Goal: Transaction & Acquisition: Purchase product/service

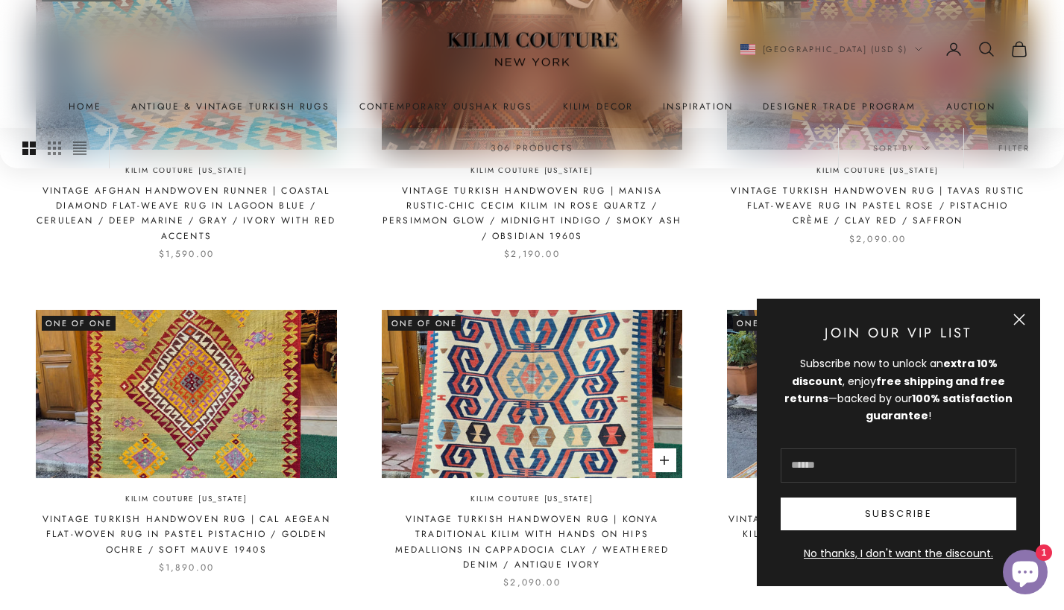
scroll to position [550, 0]
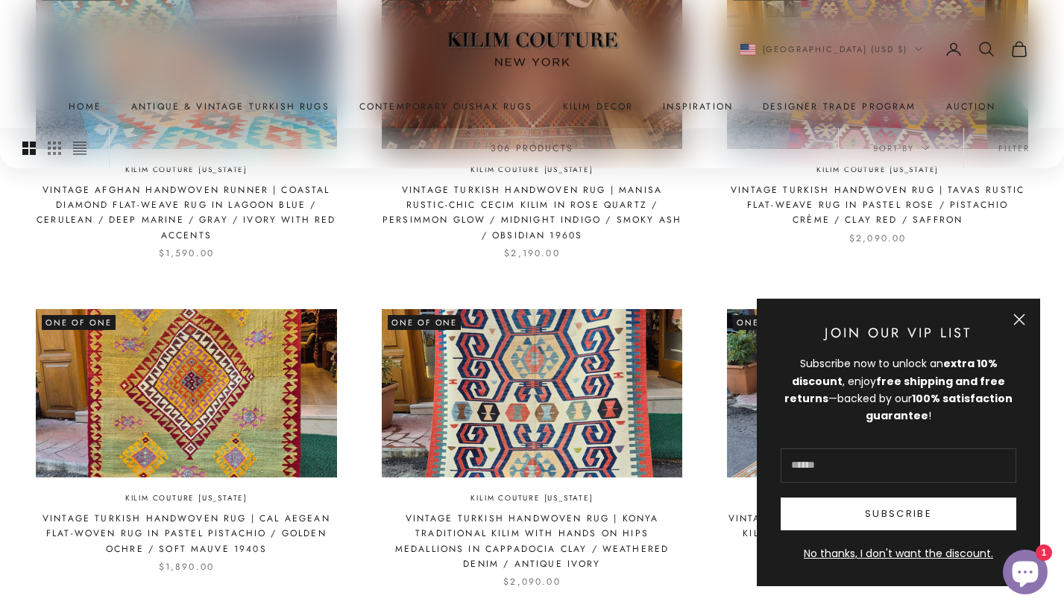
click at [1019, 317] on button "Close" at bounding box center [1019, 320] width 12 height 12
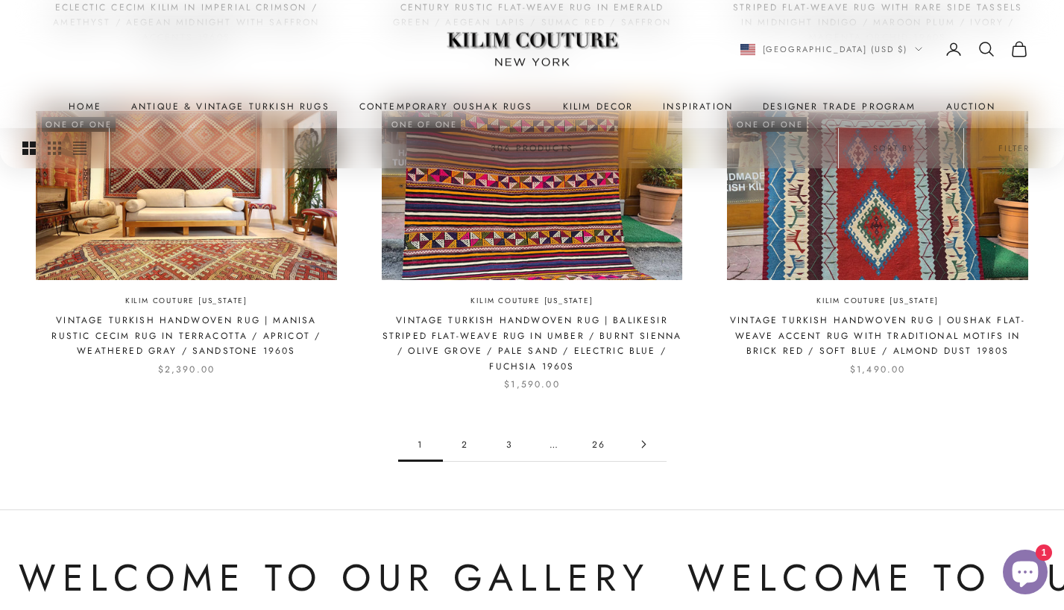
scroll to position [1406, 0]
click at [461, 434] on link "2" at bounding box center [465, 445] width 45 height 34
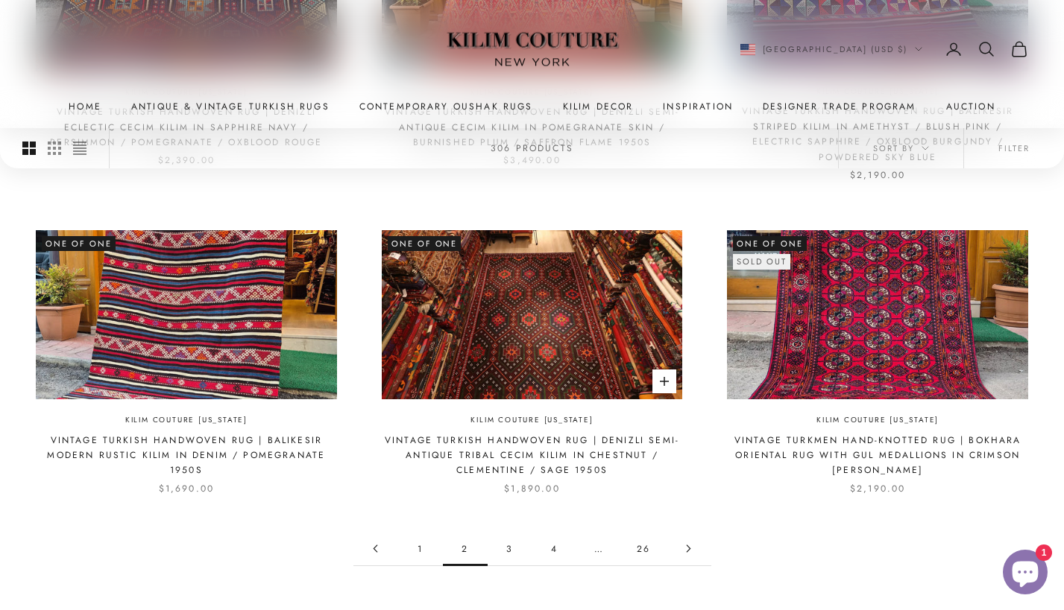
scroll to position [1204, 0]
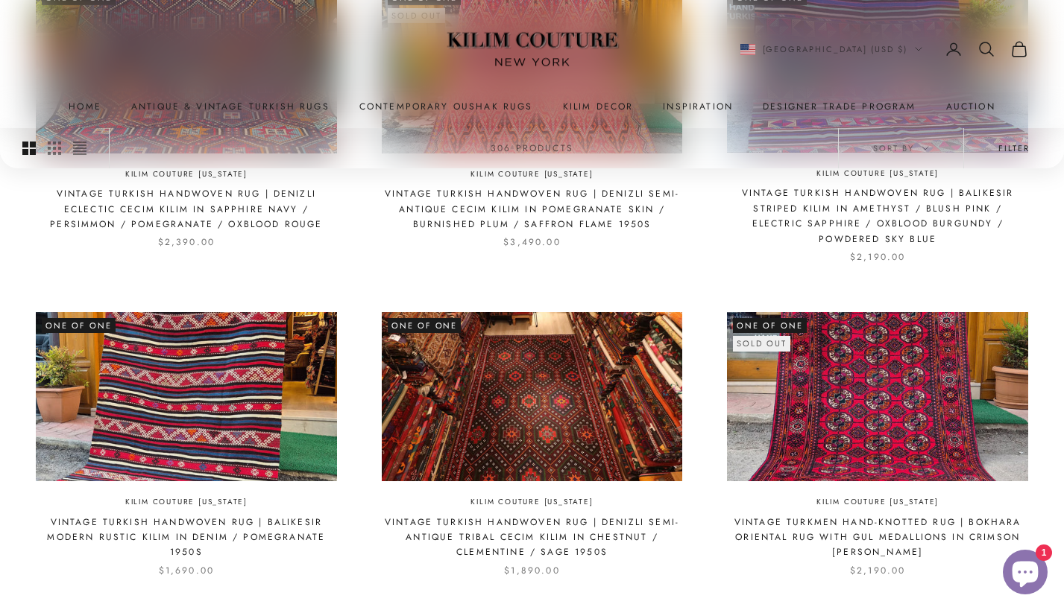
click at [1009, 151] on button "Filter" at bounding box center [1014, 148] width 100 height 40
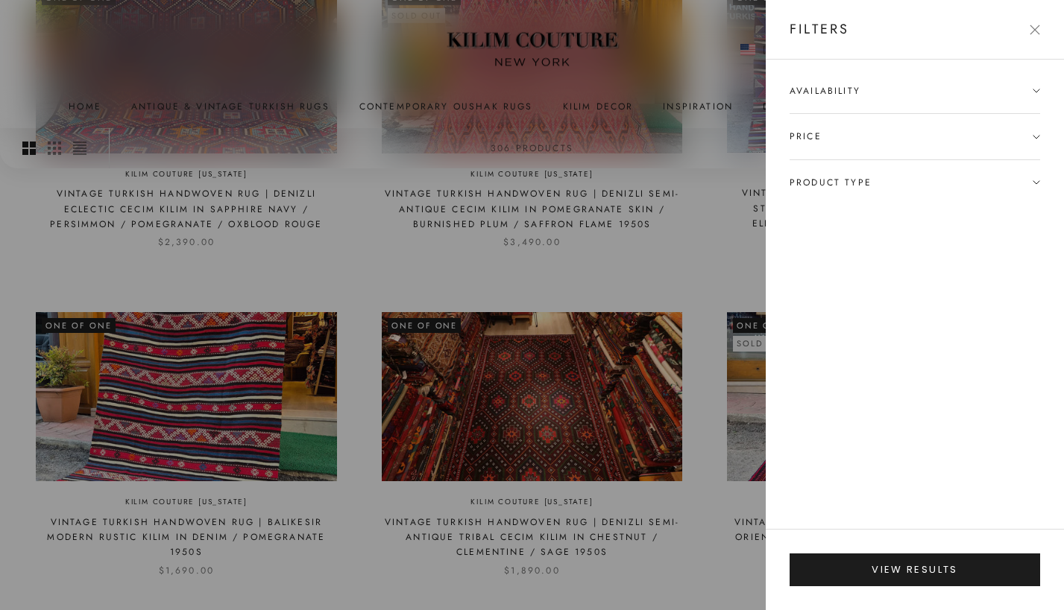
click at [1034, 89] on icon at bounding box center [1035, 90] width 7 height 7
click at [1035, 211] on icon at bounding box center [1036, 211] width 6 height 3
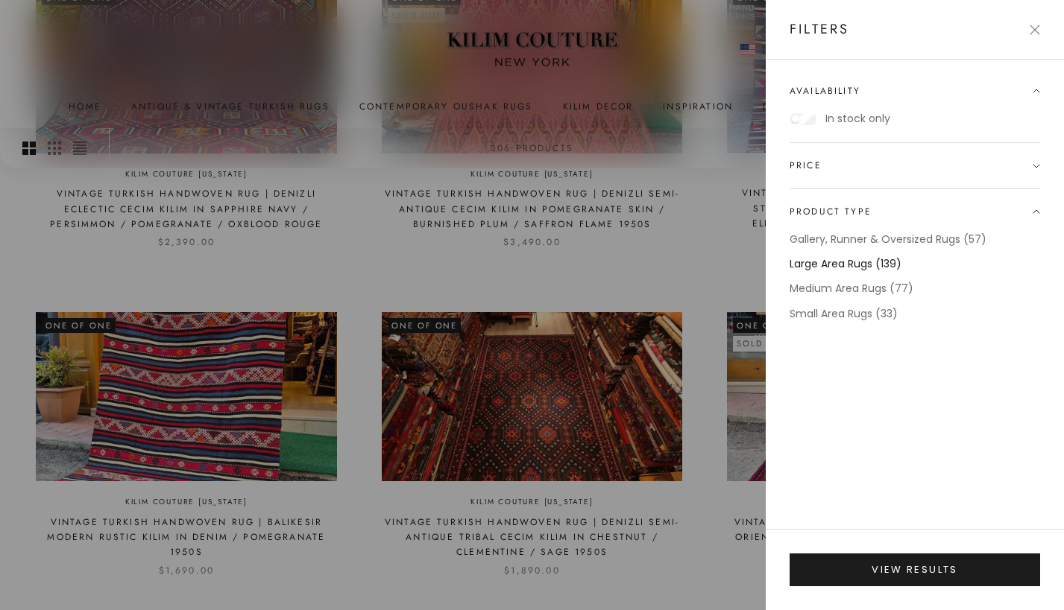
click at [845, 261] on label "Large Area Rugs (139)" at bounding box center [845, 264] width 112 height 17
click at [840, 259] on label "Large Area Rugs (139)" at bounding box center [845, 264] width 112 height 17
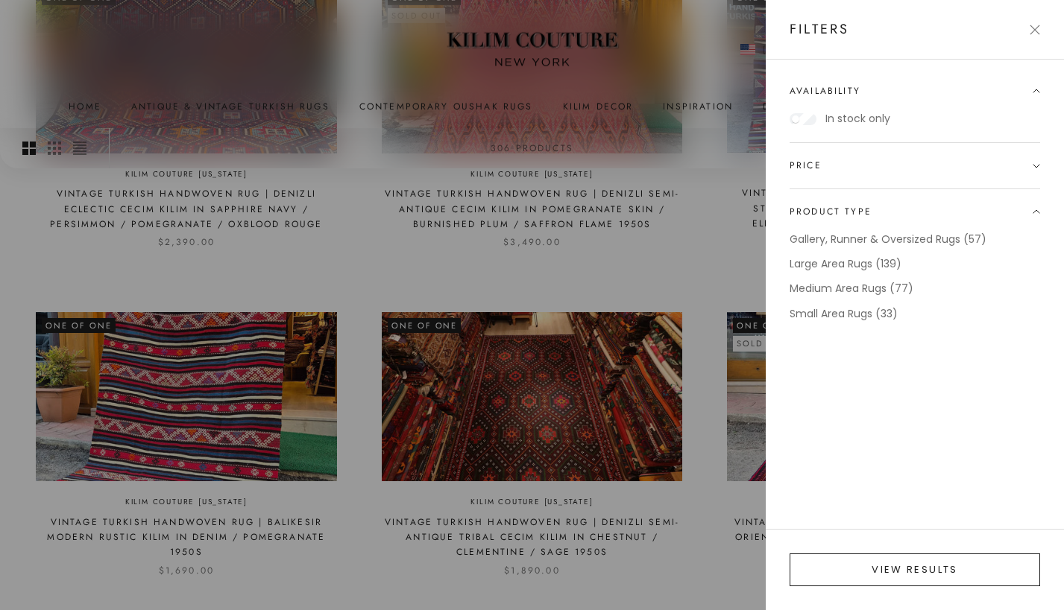
click at [913, 569] on button "View results" at bounding box center [914, 570] width 250 height 33
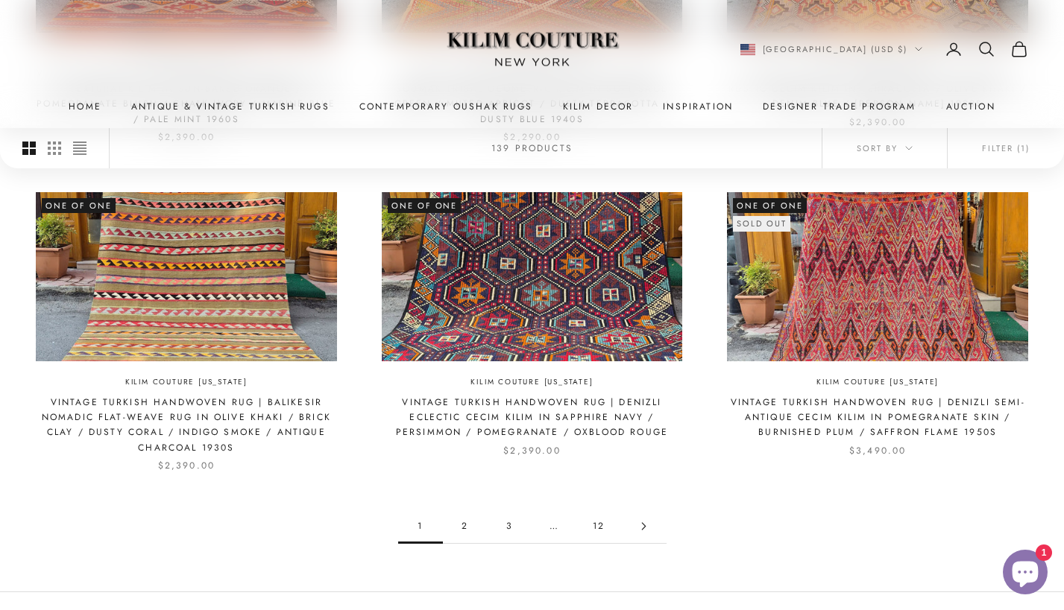
scroll to position [1394, 0]
click at [644, 523] on icon "Go to page 2" at bounding box center [644, 527] width 8 height 8
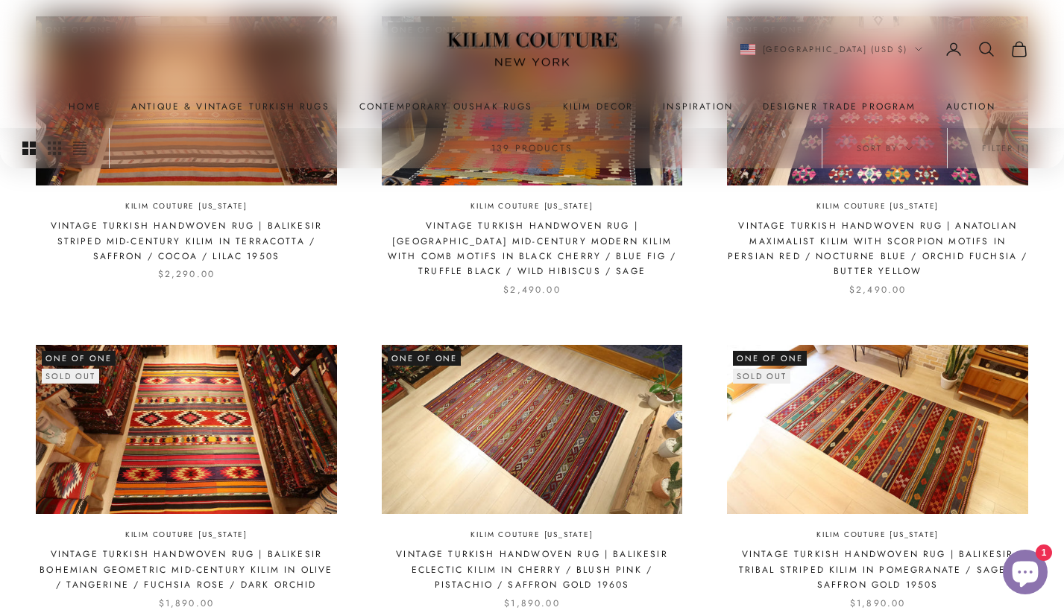
scroll to position [1394, 0]
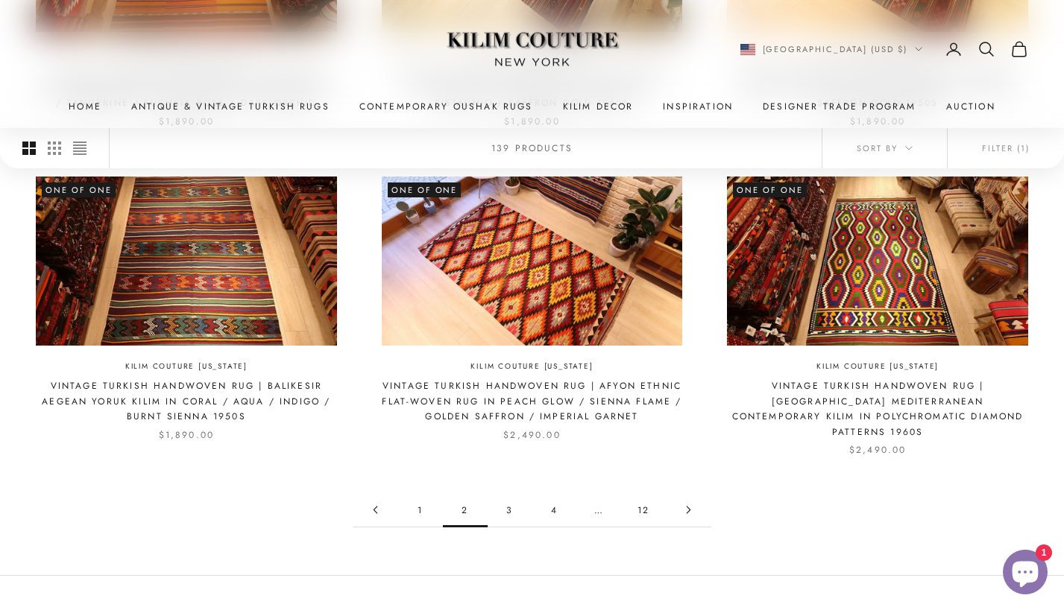
click at [510, 493] on link "3" at bounding box center [509, 510] width 45 height 34
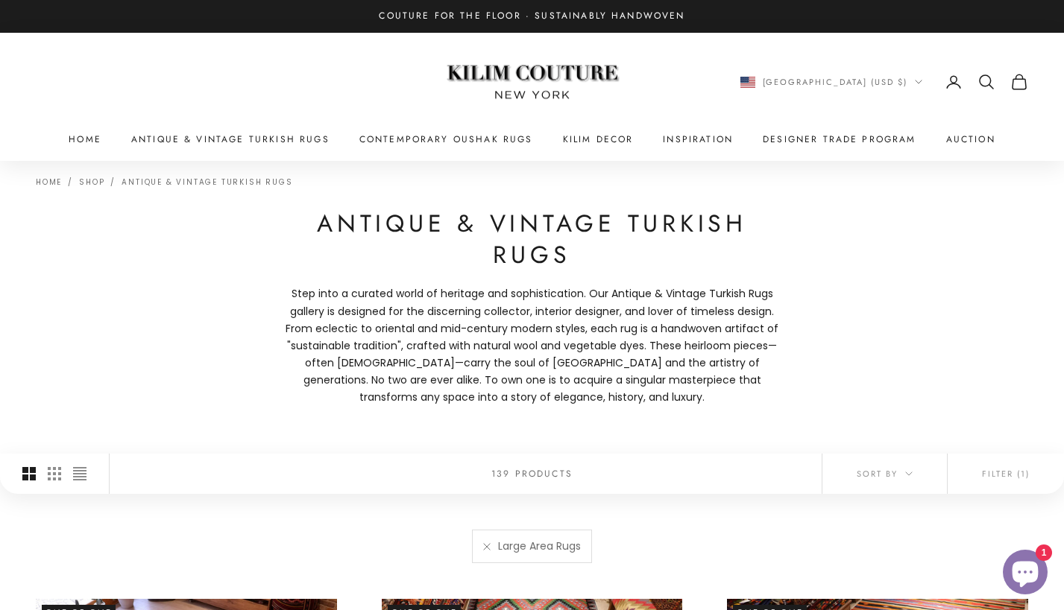
click at [983, 80] on icon "Secondary navigation" at bounding box center [986, 82] width 18 height 18
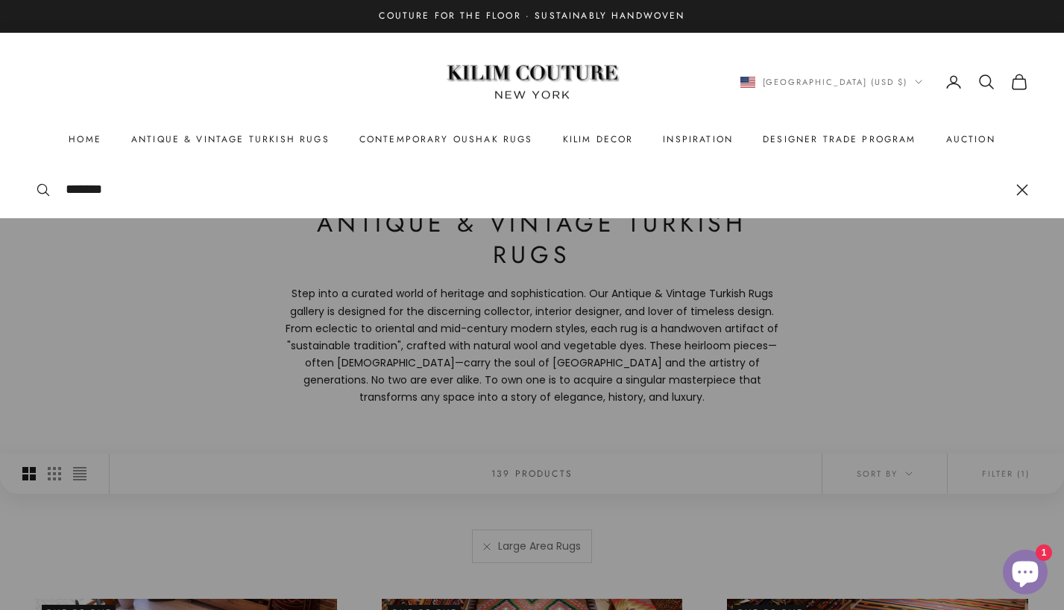
type input "*******"
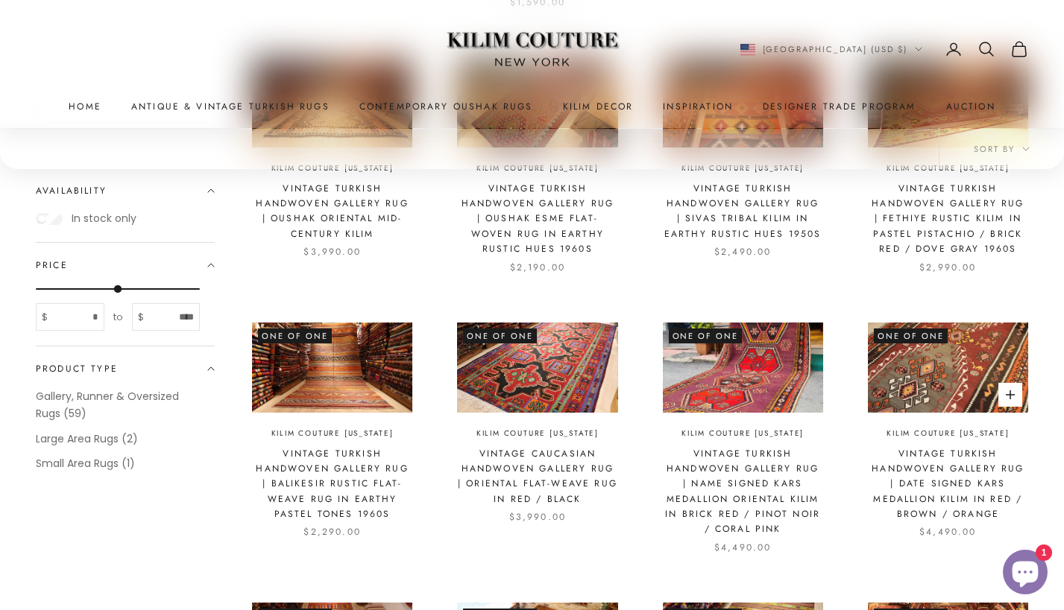
scroll to position [619, 0]
